Goal: Find specific page/section: Find specific page/section

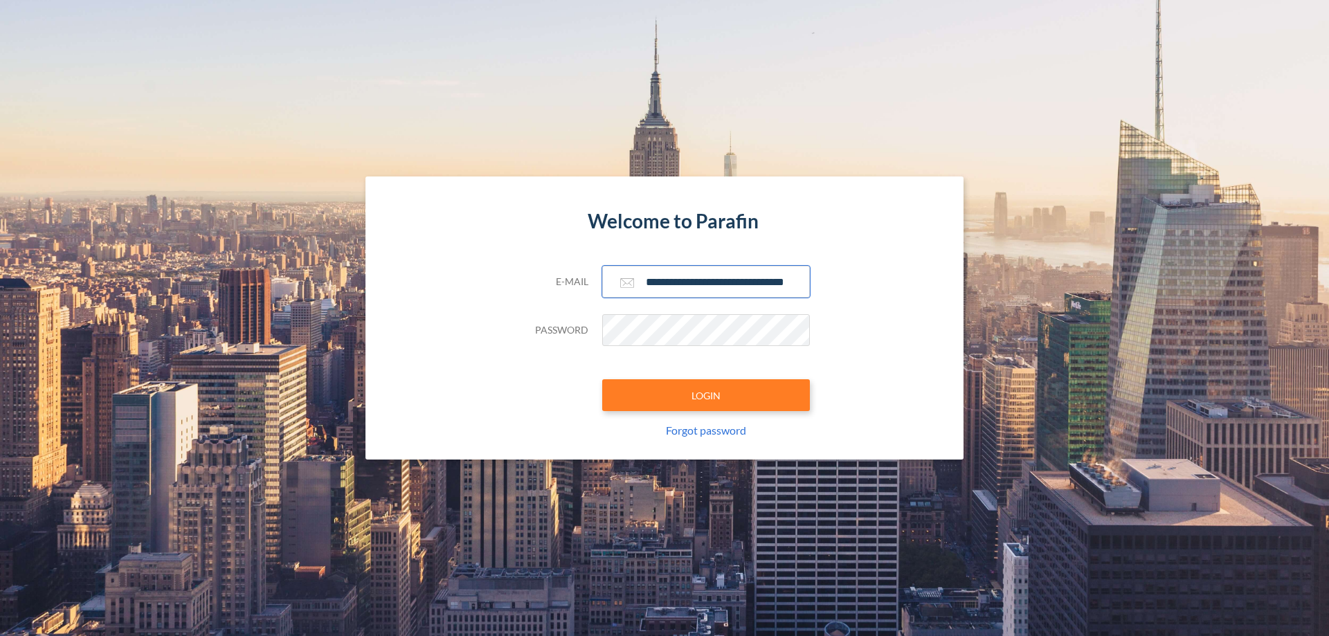
type input "**********"
click at [706, 395] on button "LOGIN" at bounding box center [706, 395] width 208 height 32
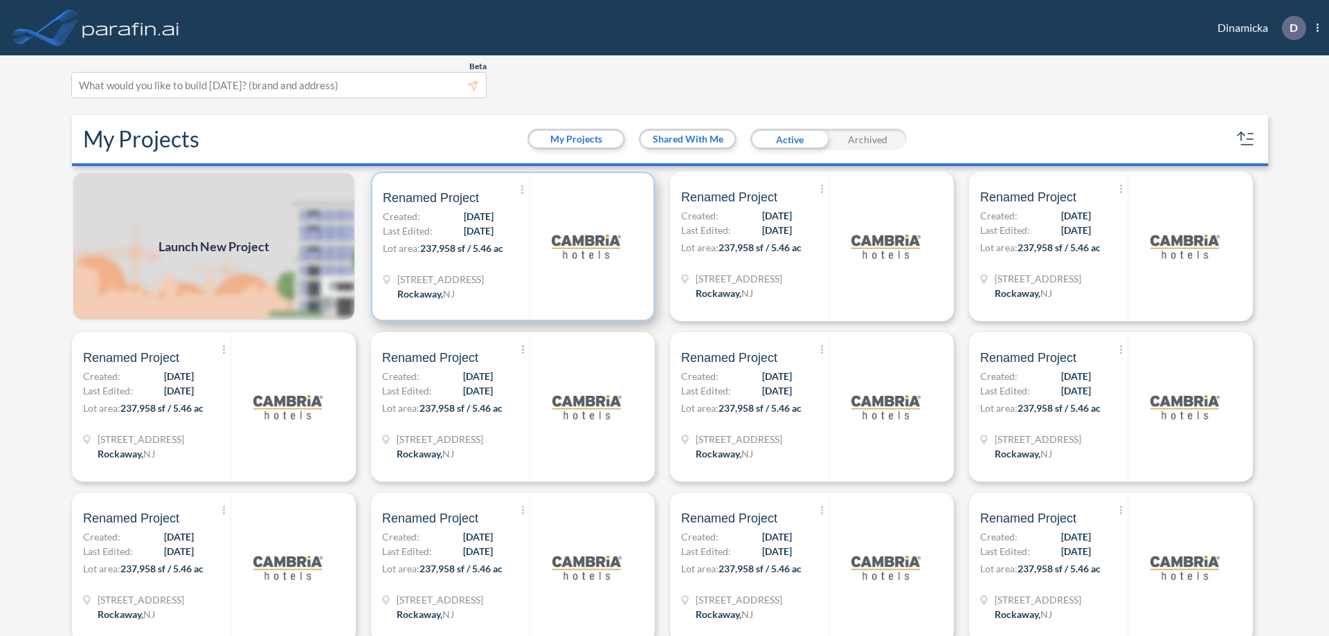
scroll to position [3, 0]
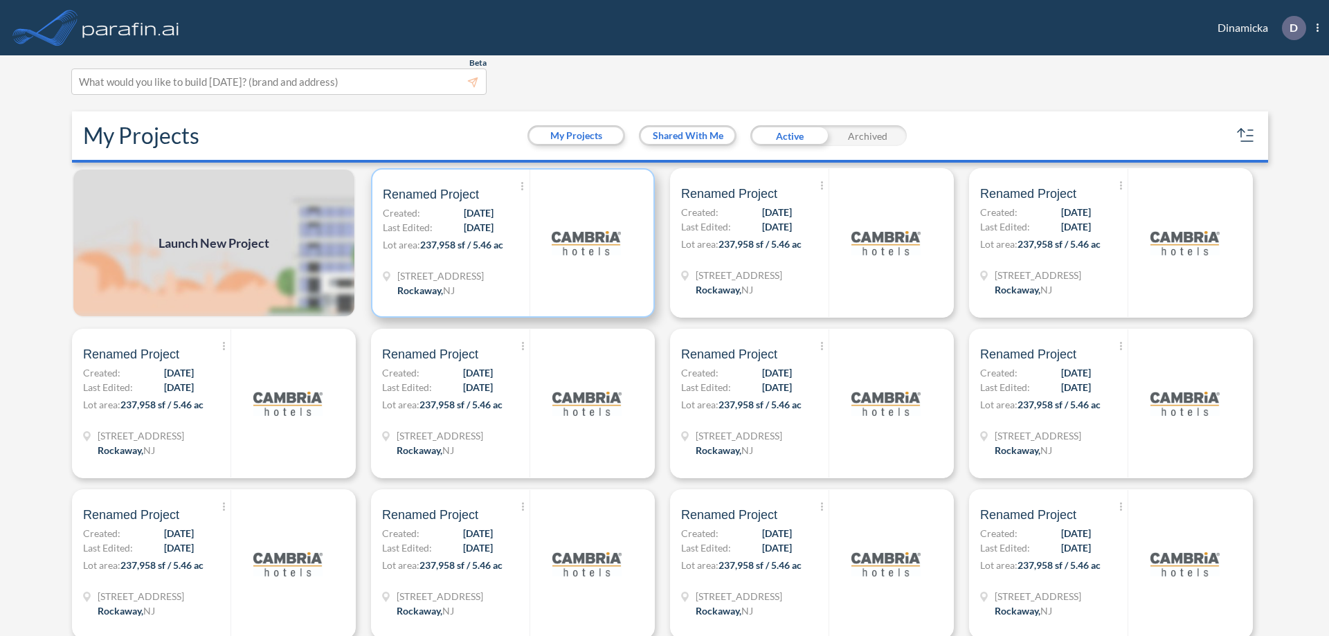
click at [510, 243] on p "Lot area: 237,958 sf / 5.46 ac" at bounding box center [456, 247] width 147 height 20
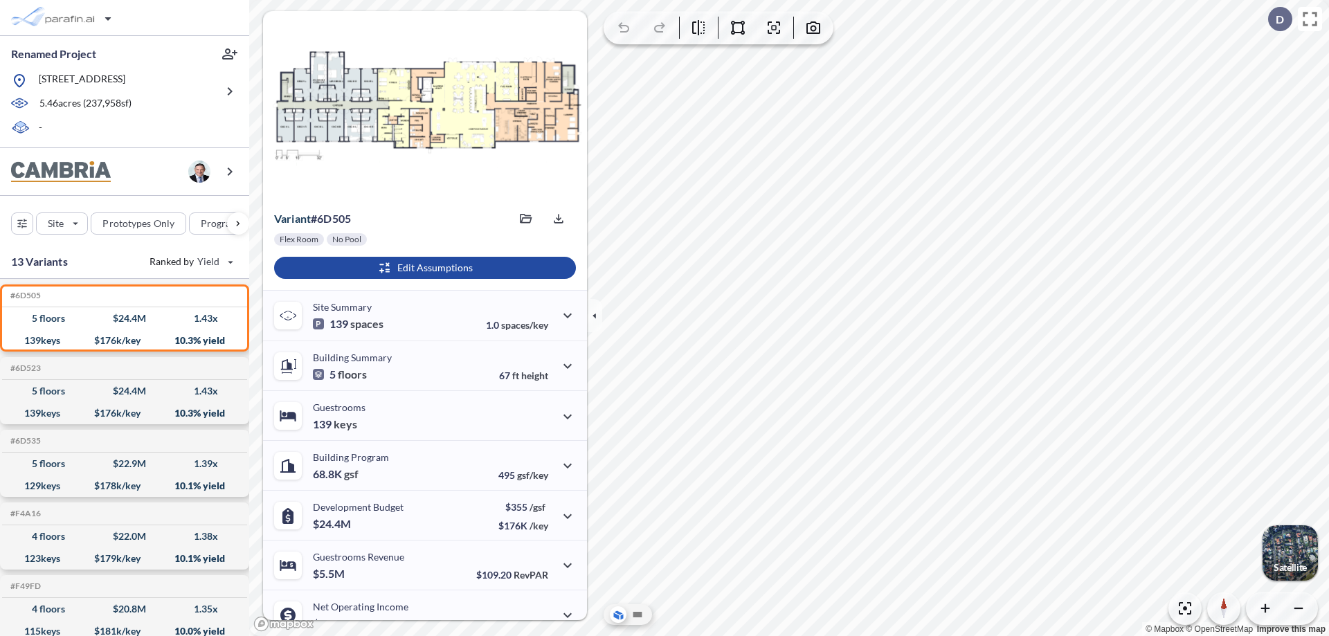
scroll to position [70, 0]
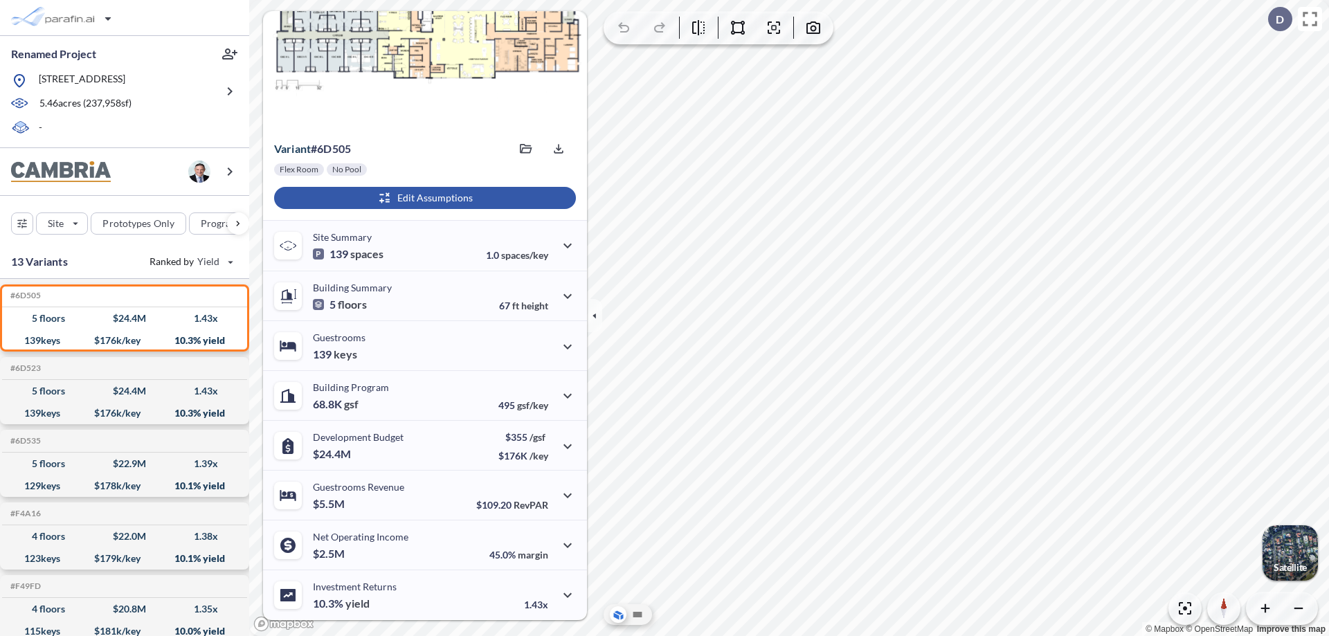
click at [423, 198] on div "button" at bounding box center [425, 198] width 302 height 22
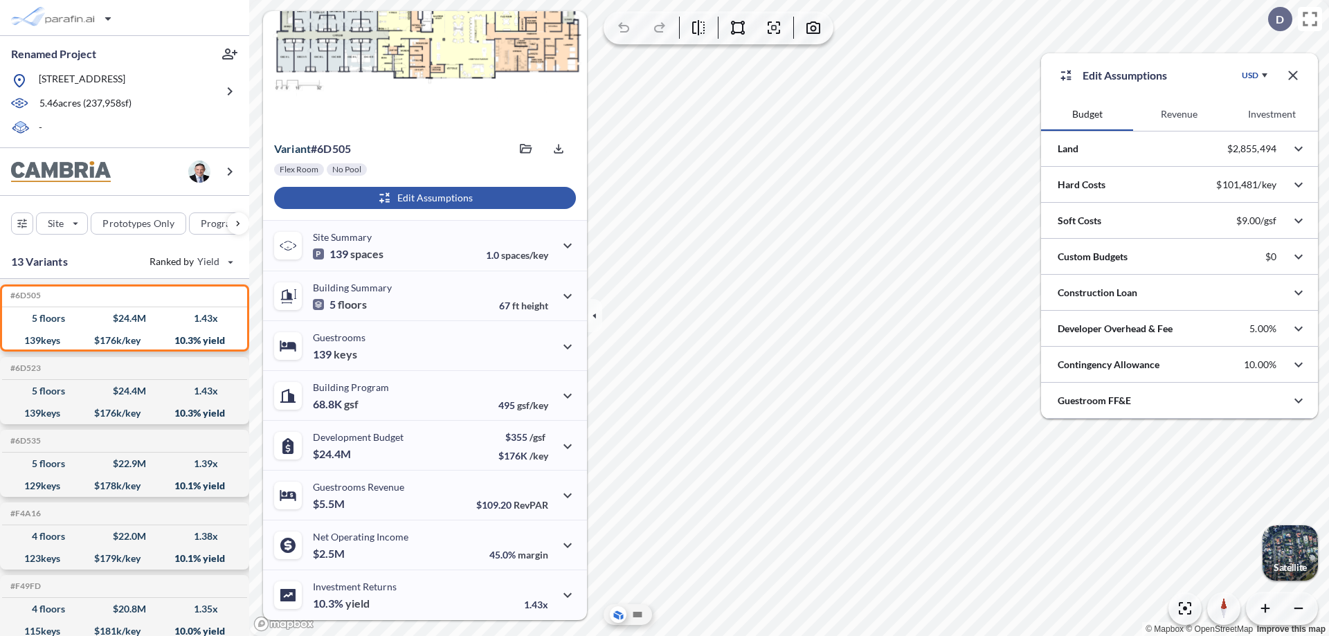
click at [1271, 114] on button "Investment" at bounding box center [1272, 114] width 92 height 33
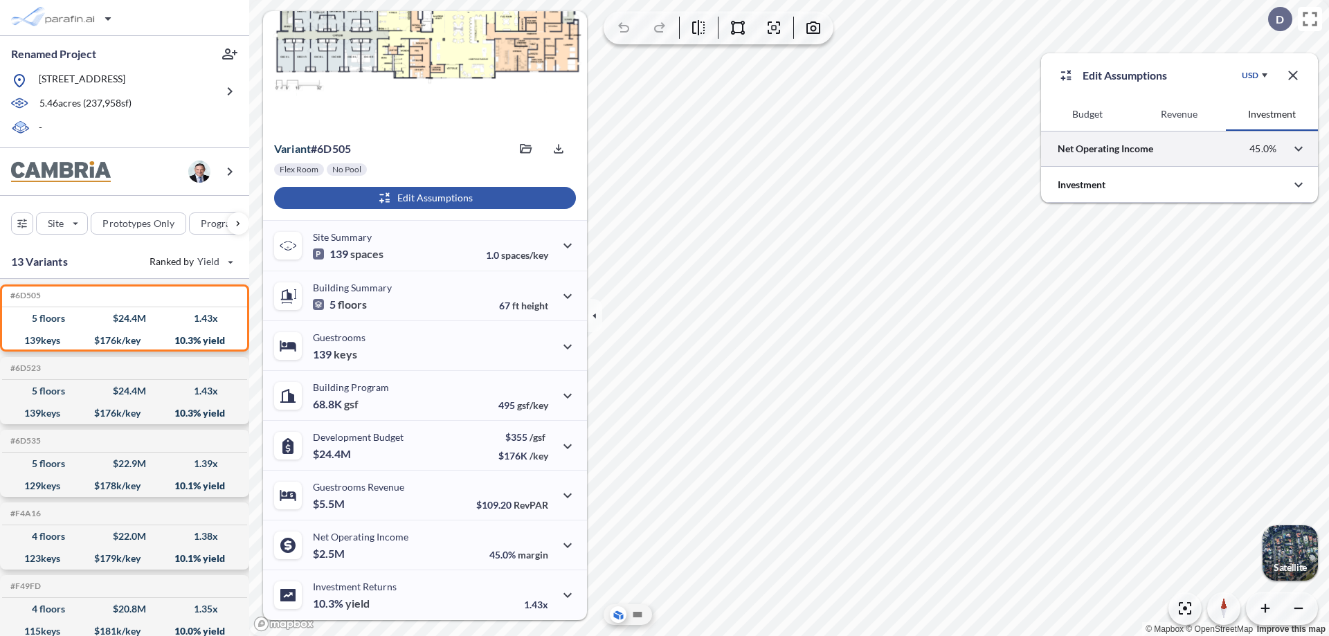
click at [1179, 149] on div at bounding box center [1179, 148] width 277 height 35
